Goal: Transaction & Acquisition: Purchase product/service

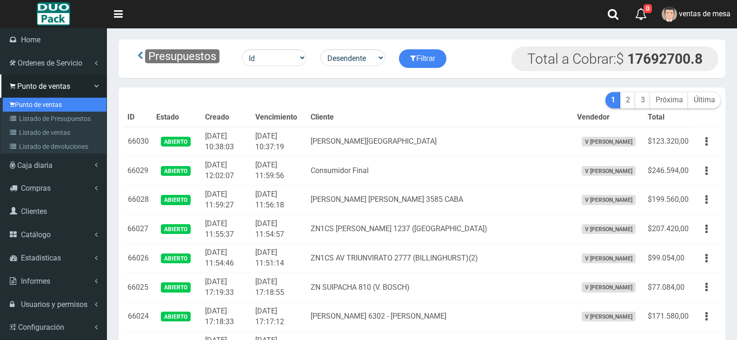
click at [31, 104] on link "Punto de ventas" at bounding box center [55, 105] width 104 height 14
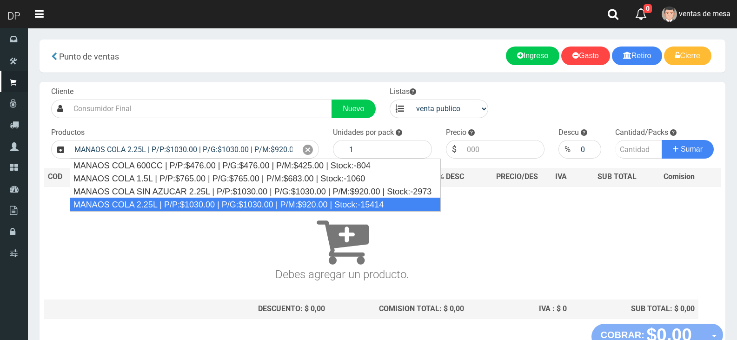
type input "MANAOS COLA 2.25L | P/P:$1030.00 | P/G:$1030.00 | P/M:$920.00 | Stock:-15414"
type input "6"
type input "1030.00"
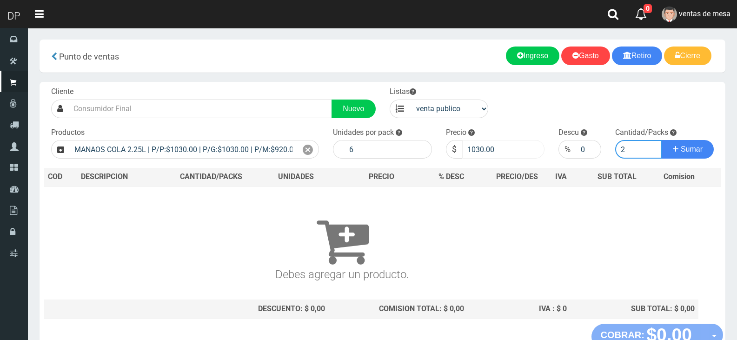
type input "2"
click at [476, 143] on input "1030.00" at bounding box center [503, 149] width 83 height 19
type input "967"
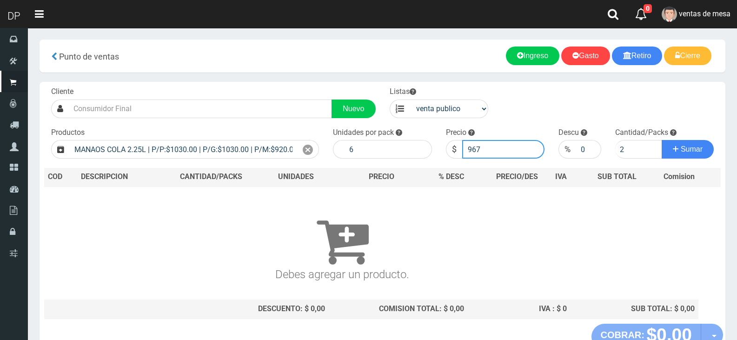
click at [662, 140] on button "Sumar" at bounding box center [688, 149] width 52 height 19
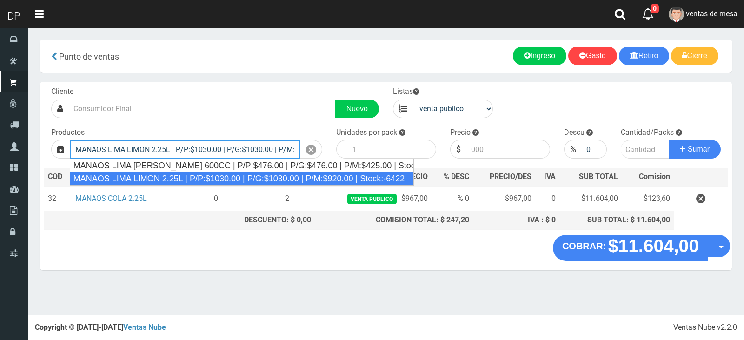
type input "MANAOS LIMA LIMON 2.25L | P/P:$1030.00 | P/G:$1030.00 | P/M:$920.00 | Stock:-64…"
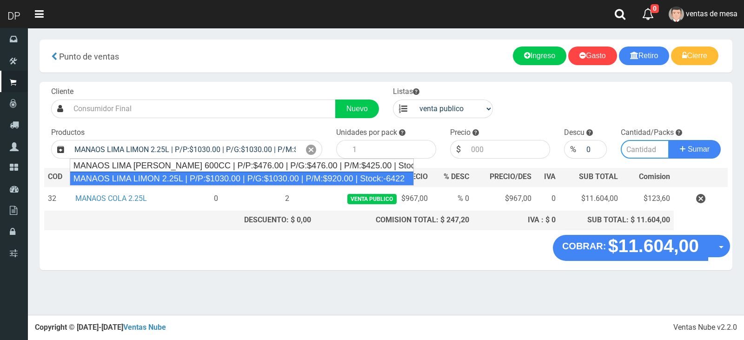
type input "6"
type input "1030.00"
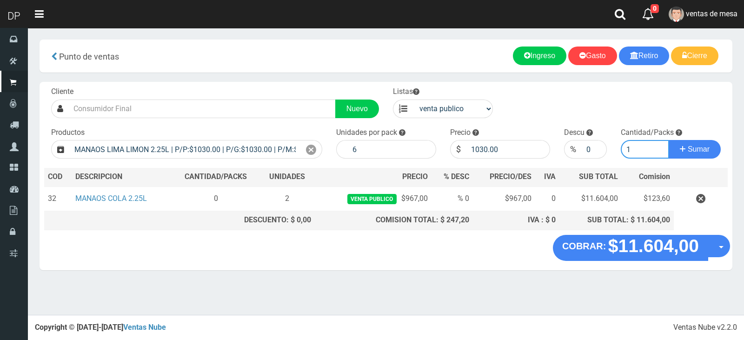
type input "2"
click at [486, 143] on input "1030.00" at bounding box center [508, 149] width 84 height 19
type input "967"
click at [669, 140] on button "Sumar" at bounding box center [695, 149] width 52 height 19
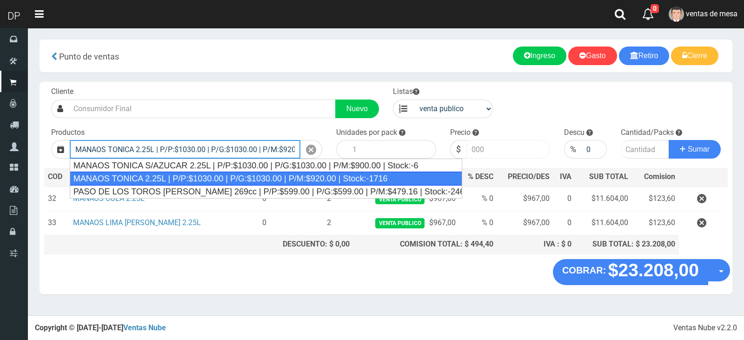
type input "MANAOS TONICA 2.25L | P/P:$1030.00 | P/G:$1030.00 | P/M:$920.00 | Stock:-1716"
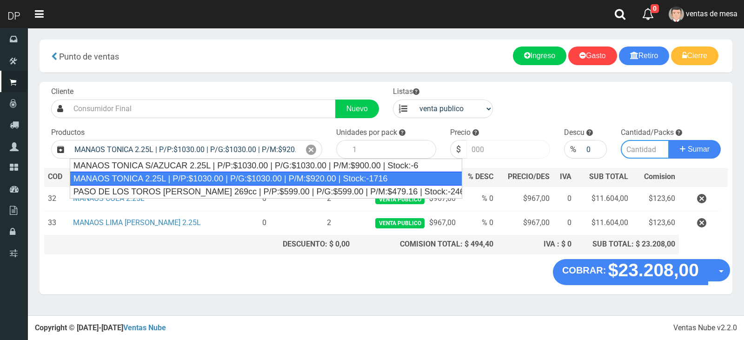
type input "6"
type input "1030.00"
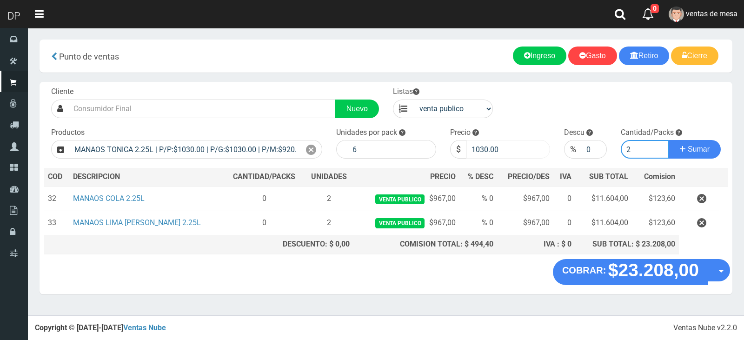
type input "2"
click at [497, 146] on input "1030.00" at bounding box center [508, 149] width 84 height 19
type input "967"
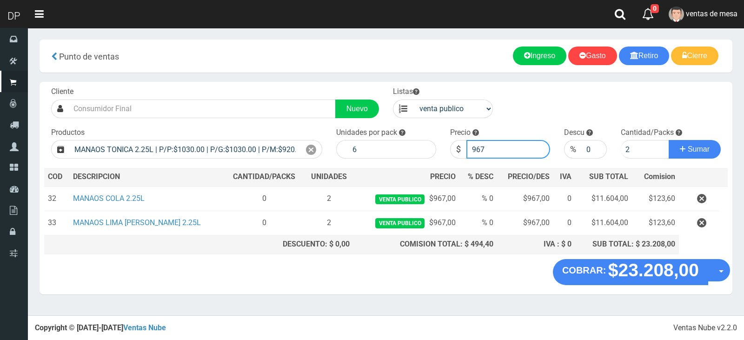
click at [669, 140] on button "Sumar" at bounding box center [695, 149] width 52 height 19
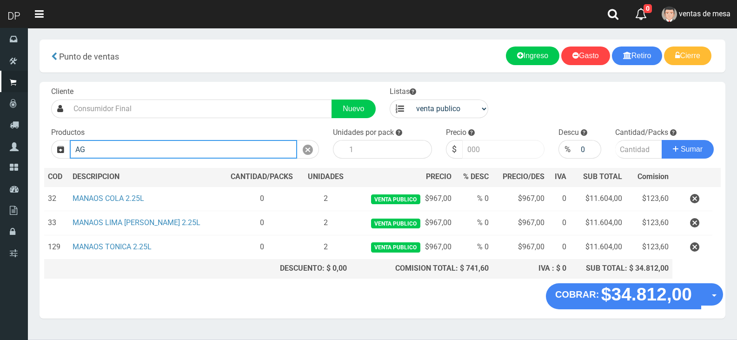
type input "A"
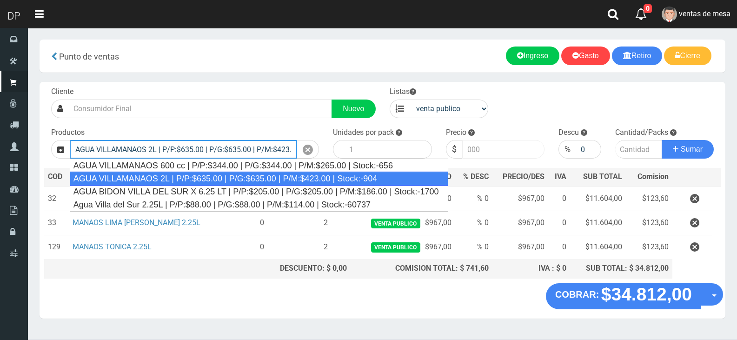
type input "AGUA VILLAMANAOS 2L | P/P:$635.00 | P/G:$635.00 | P/M:$423.00 | Stock:-904"
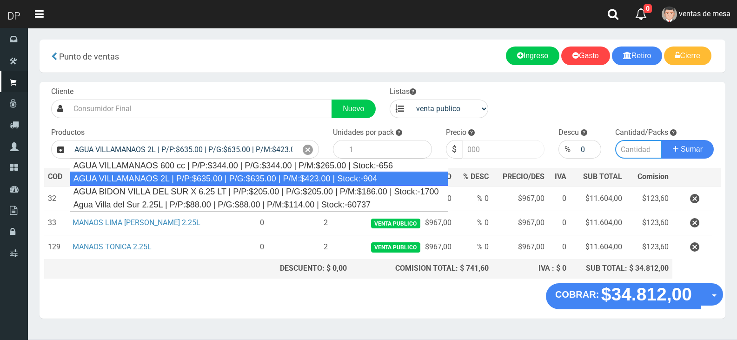
type input "6"
type input "635.00"
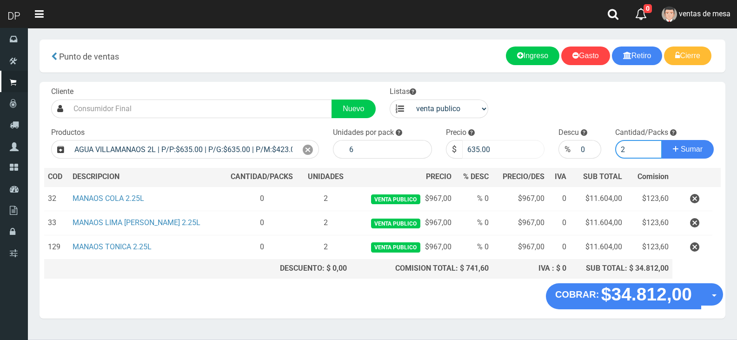
type input "2"
click at [499, 151] on input "635.00" at bounding box center [503, 149] width 83 height 19
type input "635"
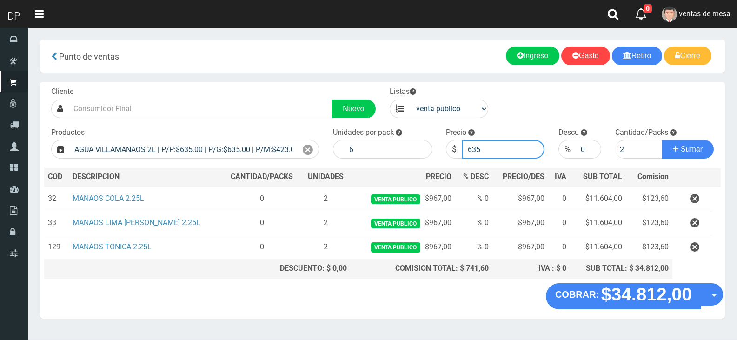
click at [662, 140] on button "Sumar" at bounding box center [688, 149] width 52 height 19
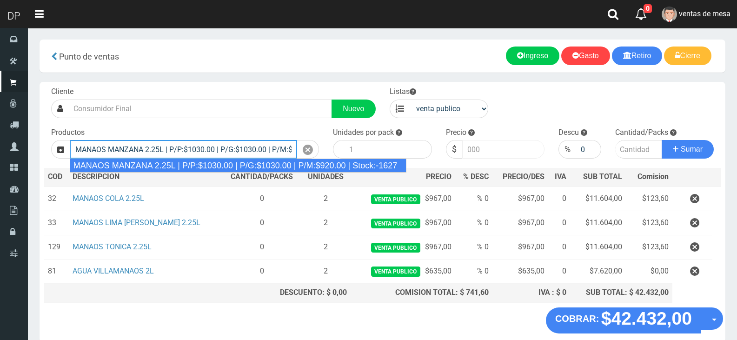
type input "MANAOS MANZANA 2.25L | P/P:$1030.00 | P/G:$1030.00 | P/M:$920.00 | Stock:-1627"
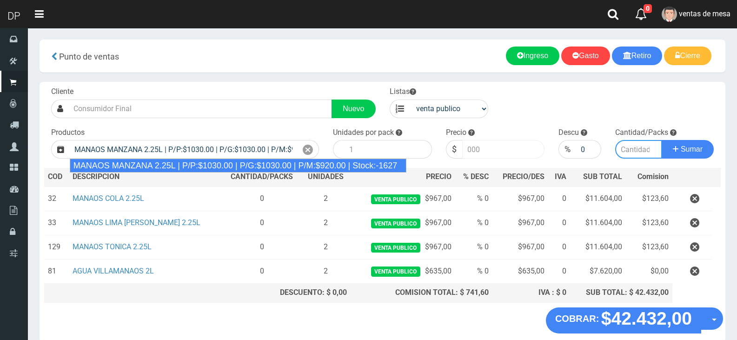
type input "6"
type input "1030.00"
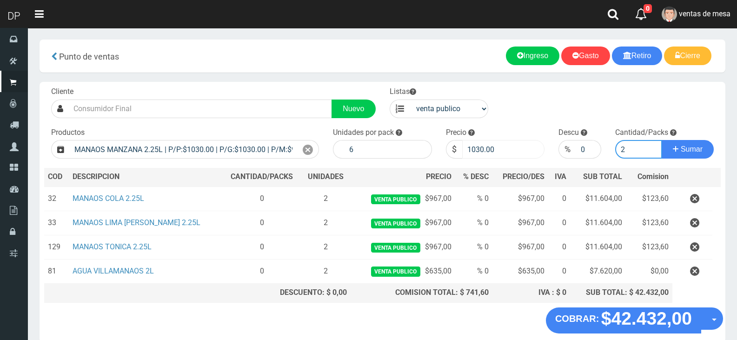
type input "2"
click at [499, 151] on input "1030.00" at bounding box center [503, 149] width 83 height 19
type input "1"
type input "967"
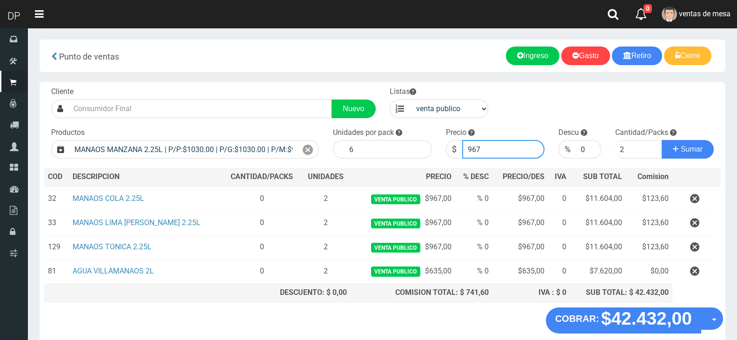
click at [662, 140] on button "Sumar" at bounding box center [688, 149] width 52 height 19
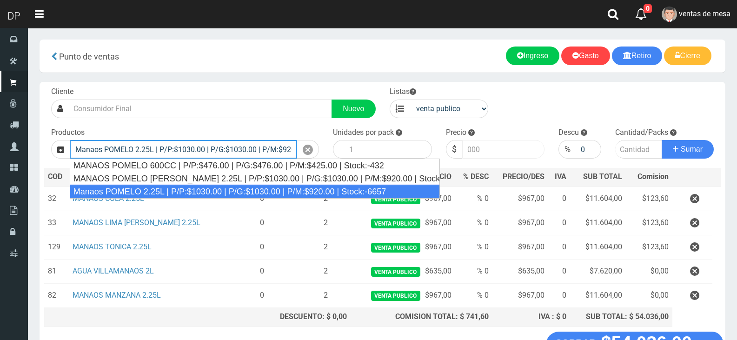
type input "Manaos POMELO 2.25L | P/P:$1030.00 | P/G:$1030.00 | P/M:$920.00 | Stock:-6657"
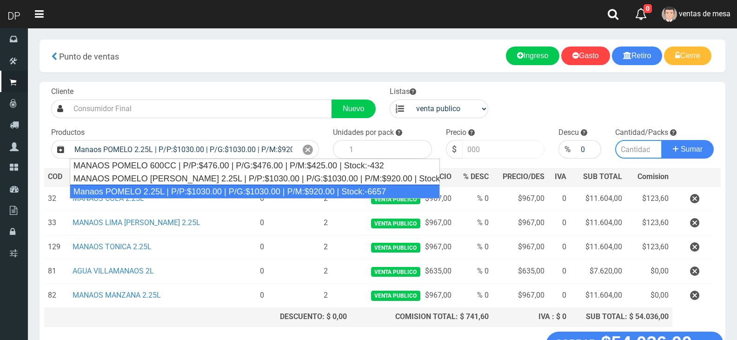
type input "6"
type input "1030.00"
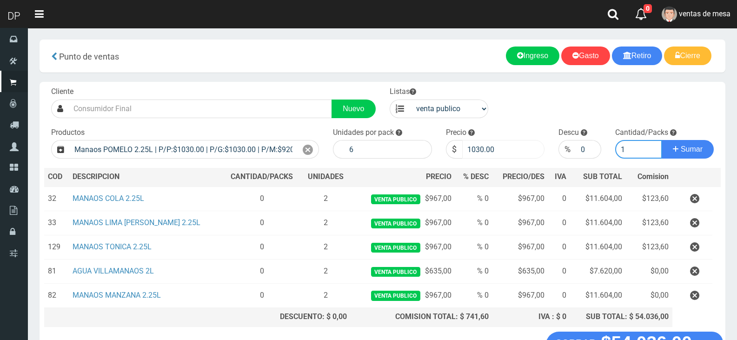
type input "1"
click at [499, 151] on input "1030.00" at bounding box center [503, 149] width 83 height 19
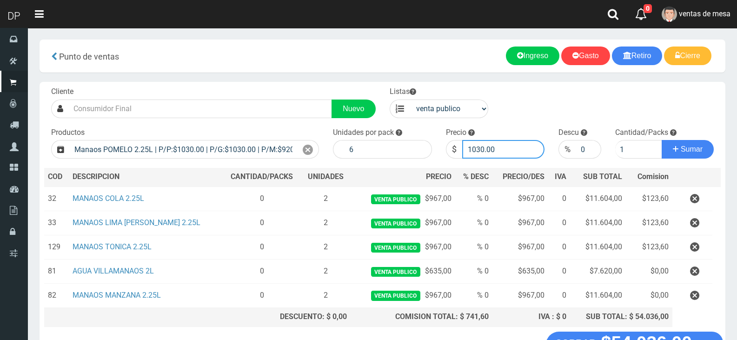
type input "6"
type input "967"
click at [662, 140] on button "Sumar" at bounding box center [688, 149] width 52 height 19
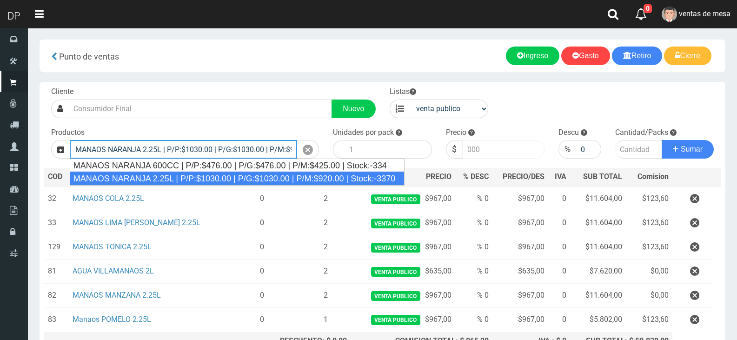
type input "MANAOS NARANJA 2.25L | P/P:$1030.00 | P/G:$1030.00 | P/M:$920.00 | Stock:-3370"
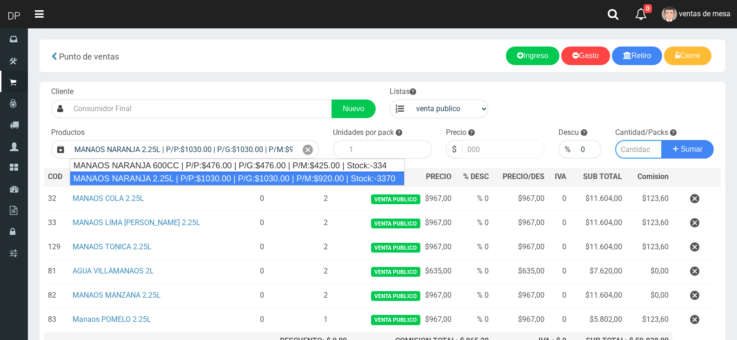
type input "6"
type input "1030.00"
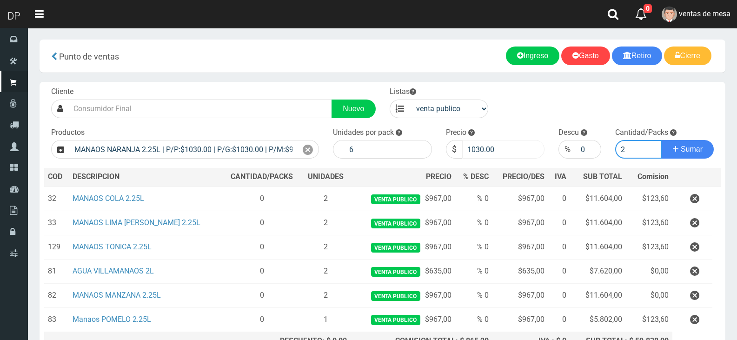
type input "1"
click at [499, 151] on input "1030.00" at bounding box center [503, 149] width 83 height 19
drag, startPoint x: 499, startPoint y: 151, endPoint x: 500, endPoint y: 140, distance: 10.9
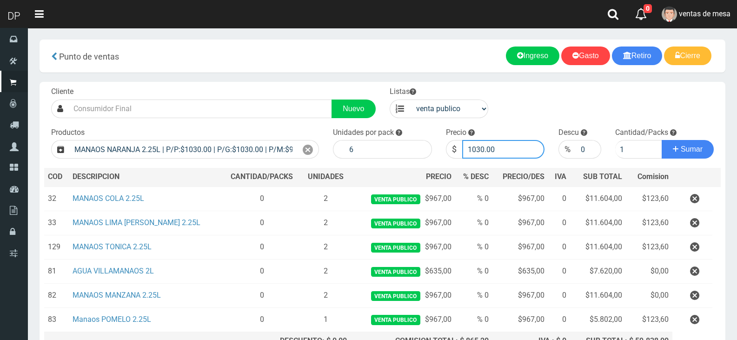
click at [499, 153] on input "1030.00" at bounding box center [503, 149] width 83 height 19
type input "967"
click at [662, 140] on button "Sumar" at bounding box center [688, 149] width 52 height 19
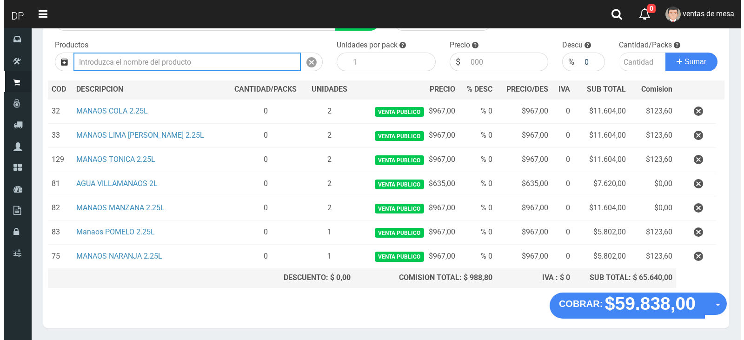
scroll to position [118, 0]
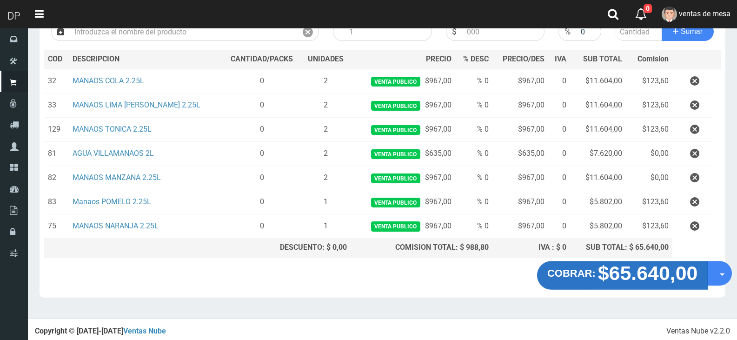
click at [602, 274] on strong "$65.640,00" at bounding box center [648, 273] width 100 height 22
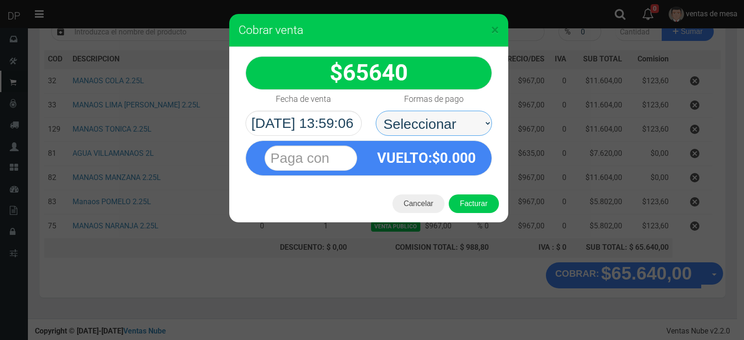
click at [451, 115] on select "Seleccionar Efectivo Tarjeta de Crédito Depósito Débito" at bounding box center [434, 123] width 116 height 25
select select "Efectivo"
click at [376, 111] on select "Seleccionar Efectivo Tarjeta de Crédito Depósito Débito" at bounding box center [434, 123] width 116 height 25
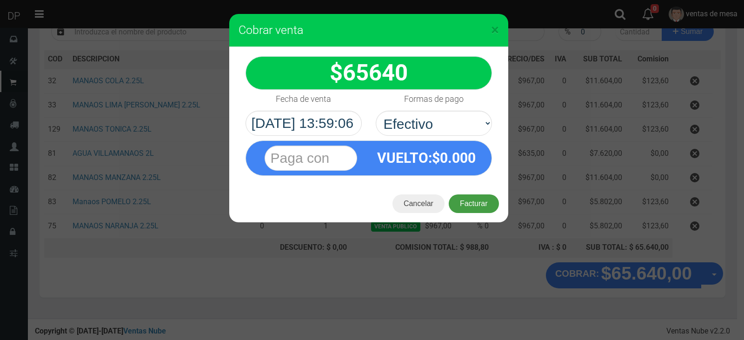
click at [467, 206] on button "Facturar" at bounding box center [474, 203] width 50 height 19
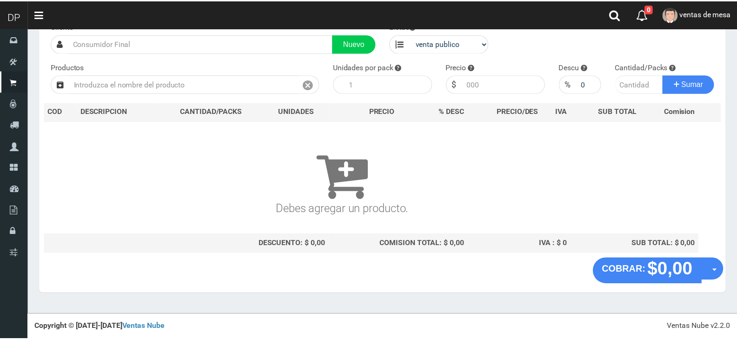
scroll to position [61, 0]
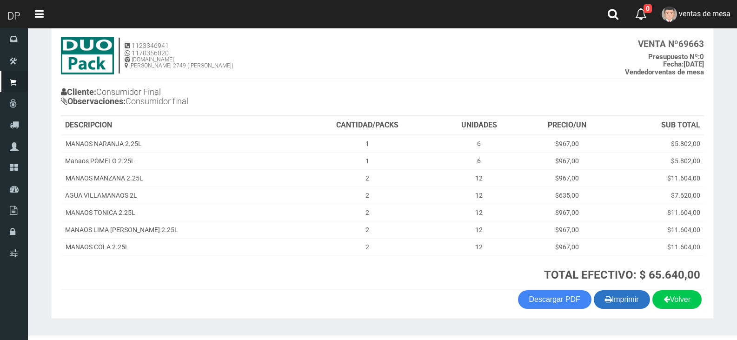
scroll to position [71, 0]
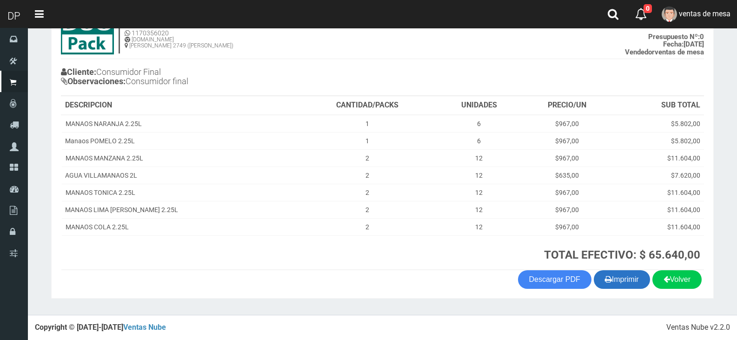
click at [624, 276] on button "Imprimir" at bounding box center [622, 279] width 56 height 19
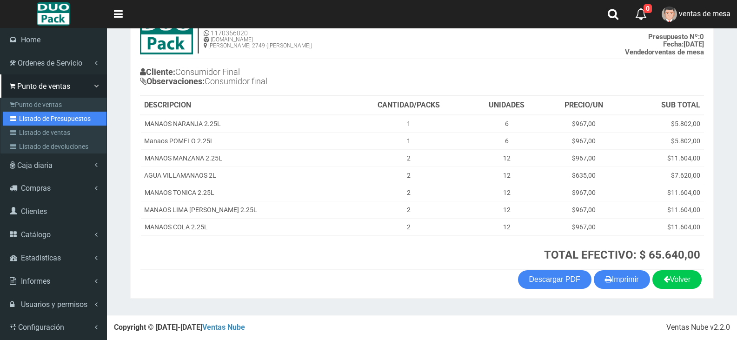
click at [52, 120] on link "Listado de Presupuestos" at bounding box center [55, 119] width 104 height 14
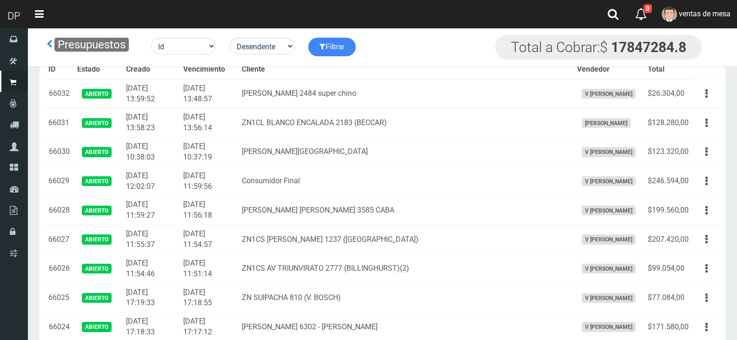
scroll to position [729, 0]
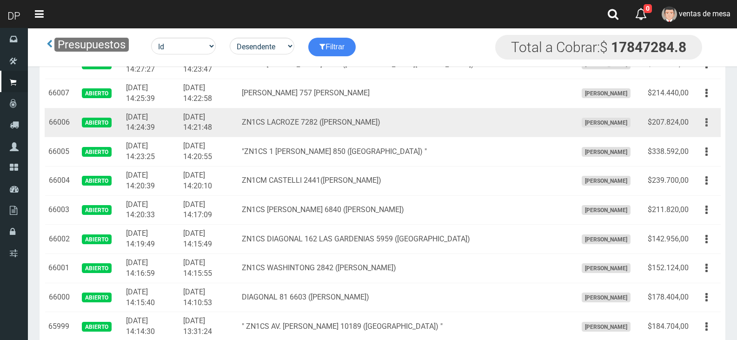
click at [705, 126] on button "button" at bounding box center [706, 122] width 21 height 16
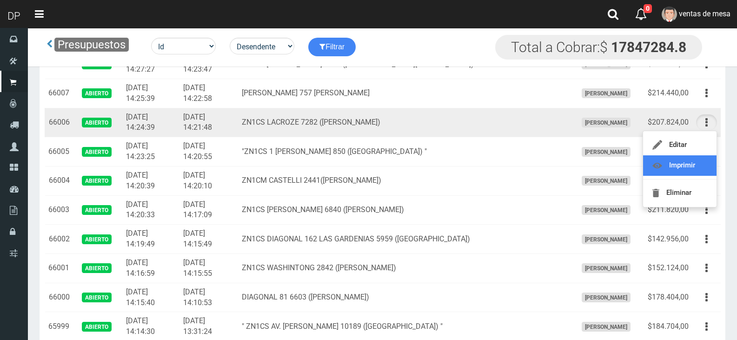
click at [691, 166] on link "Imprimir" at bounding box center [679, 165] width 73 height 20
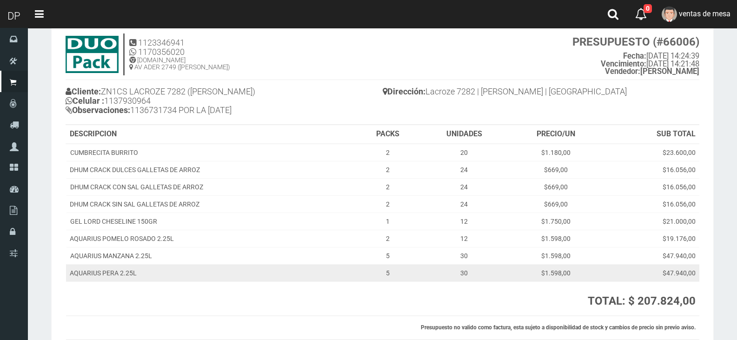
scroll to position [47, 0]
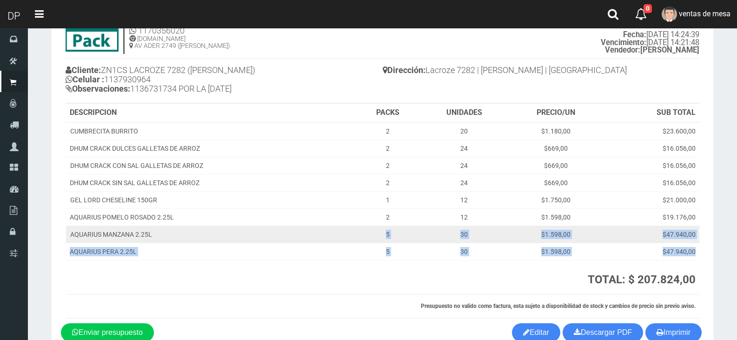
drag, startPoint x: 167, startPoint y: 263, endPoint x: 165, endPoint y: 231, distance: 31.7
click at [162, 229] on table "DESCRIPCION PACKS UNIDADES PRECIO/UN SUB TOTAL CUMBRECITA BURRITO 2 20 $1.180,0…" at bounding box center [383, 211] width 634 height 215
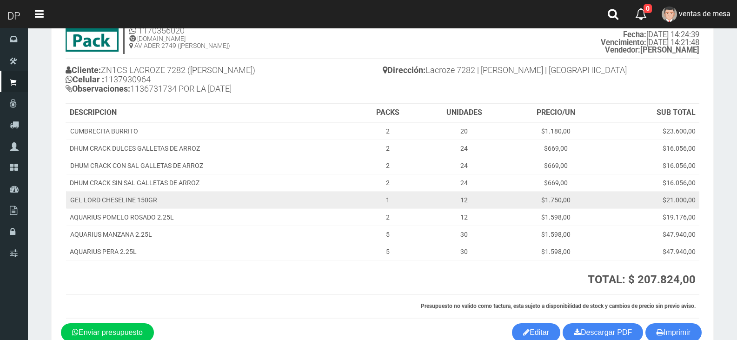
click at [177, 196] on td "GEL LORD CHESELINE 150GR" at bounding box center [211, 199] width 290 height 17
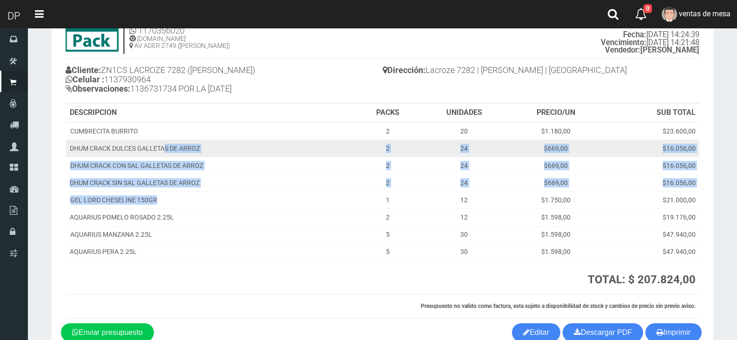
drag, startPoint x: 162, startPoint y: 195, endPoint x: 163, endPoint y: 153, distance: 42.3
click at [163, 153] on tbody "CUMBRECITA BURRITO 2 20 $1.180,00 $23.600,00 DHUM CRACK DULCES GALLETAS DE ARRO…" at bounding box center [382, 191] width 633 height 138
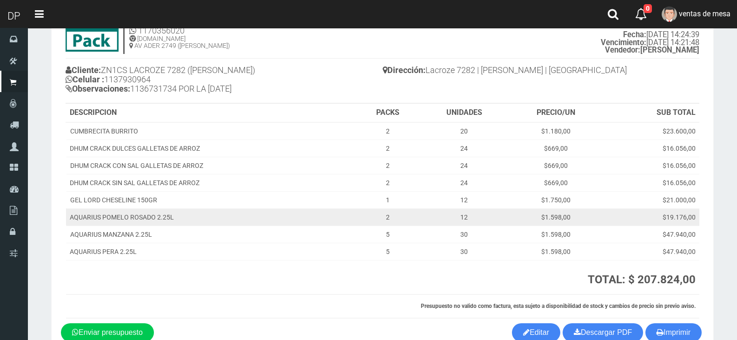
click at [186, 213] on td "AQUARIUS POMELO ROSADO 2.25L" at bounding box center [211, 216] width 290 height 17
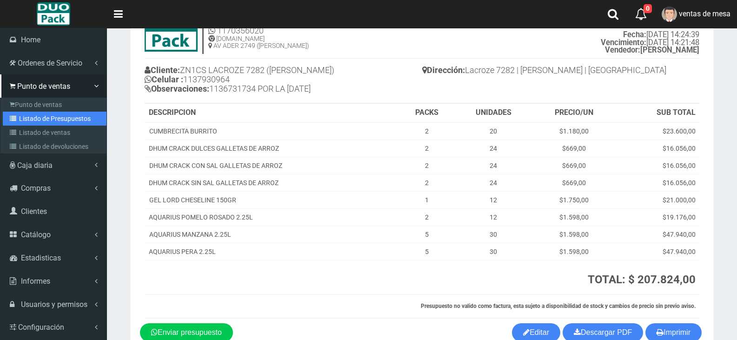
click at [55, 120] on link "Listado de Presupuestos" at bounding box center [55, 119] width 104 height 14
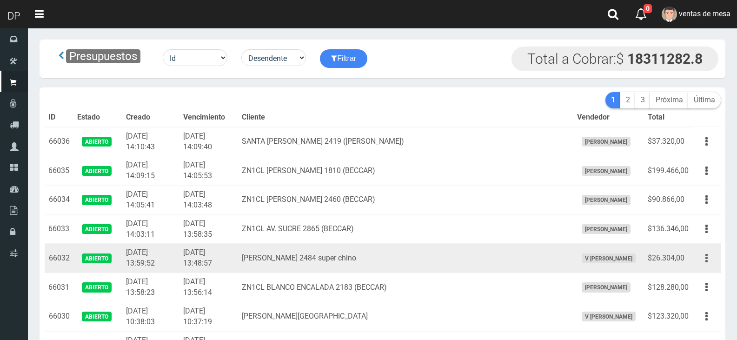
click at [713, 258] on button "button" at bounding box center [706, 258] width 21 height 16
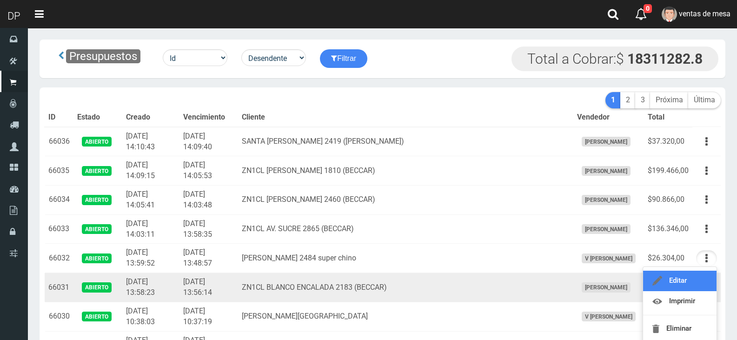
click at [701, 276] on link "Editar" at bounding box center [679, 281] width 73 height 20
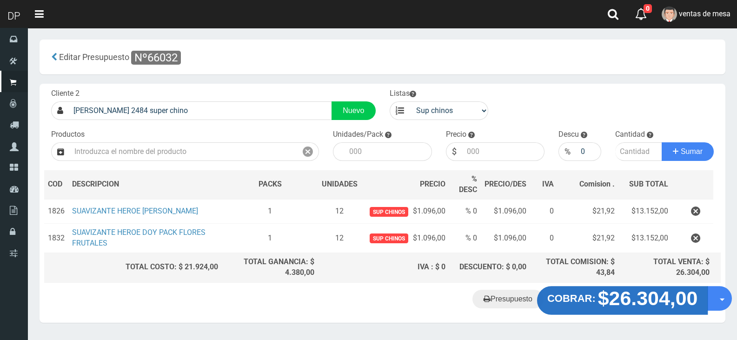
click at [582, 289] on button "COBRAR: $26.304,00" at bounding box center [622, 300] width 171 height 29
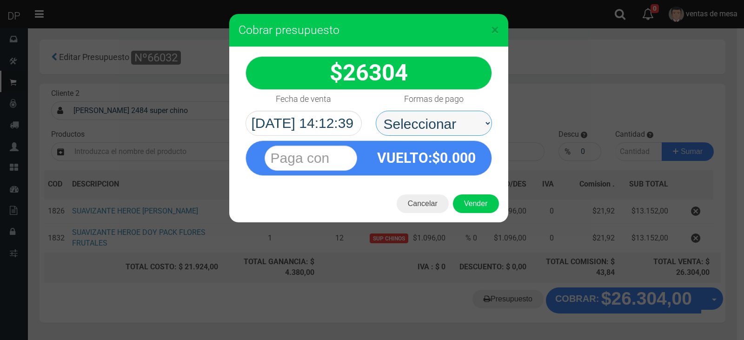
click at [439, 128] on select "Seleccionar Efectivo Tarjeta de Crédito Depósito Débito" at bounding box center [434, 123] width 116 height 25
select select "Efectivo"
click at [376, 111] on select "Seleccionar Efectivo Tarjeta de Crédito Depósito Débito" at bounding box center [434, 123] width 116 height 25
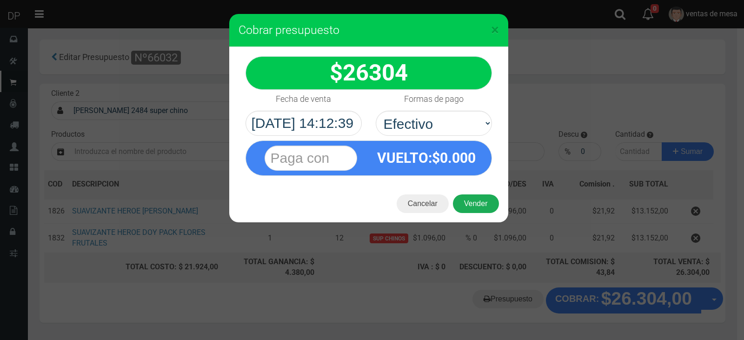
click at [465, 193] on div "Cancelar Vender" at bounding box center [368, 203] width 279 height 37
click at [474, 205] on button "Vender" at bounding box center [476, 203] width 46 height 19
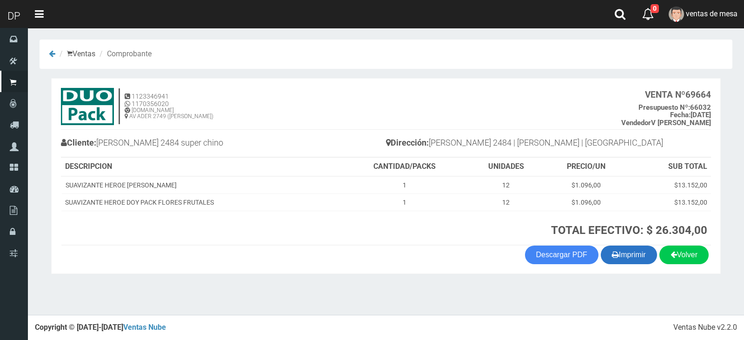
click at [619, 262] on button "Imprimir" at bounding box center [629, 255] width 56 height 19
click at [606, 262] on button "Imprimir" at bounding box center [629, 255] width 56 height 19
